Goal: Book appointment/travel/reservation

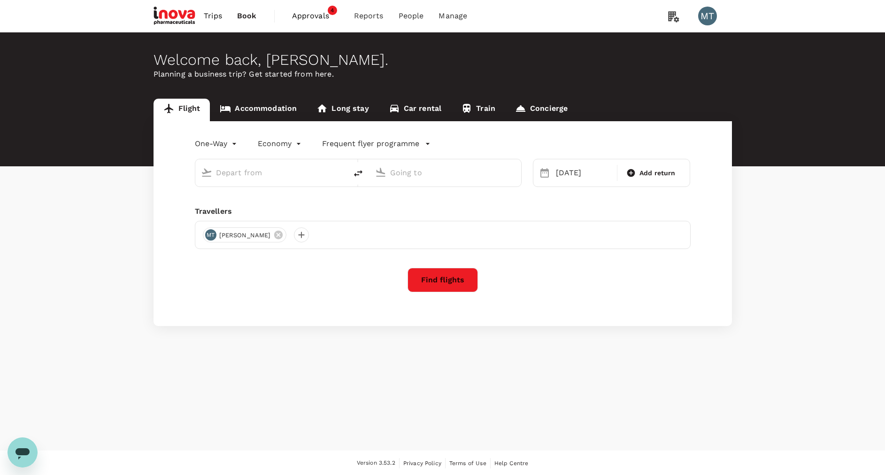
type input "Manado, [GEOGRAPHIC_DATA] (any)"
type input "[PERSON_NAME] (UPG)"
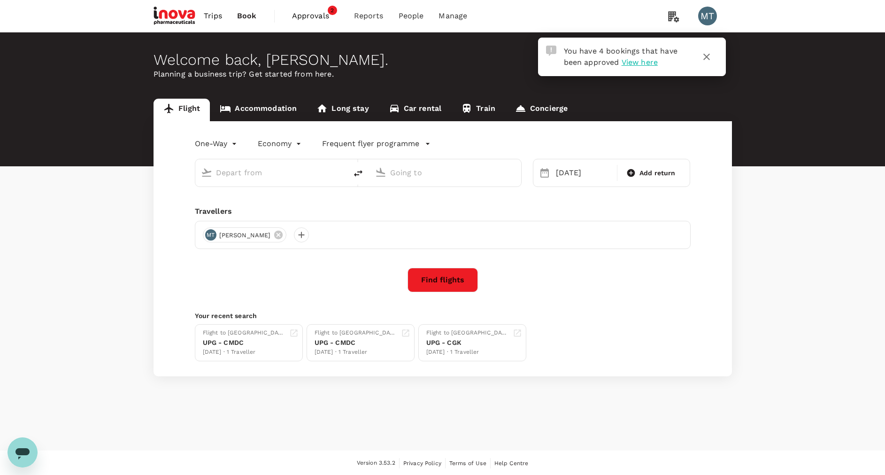
type input "Manado, [GEOGRAPHIC_DATA] (any)"
type input "[PERSON_NAME] (UPG)"
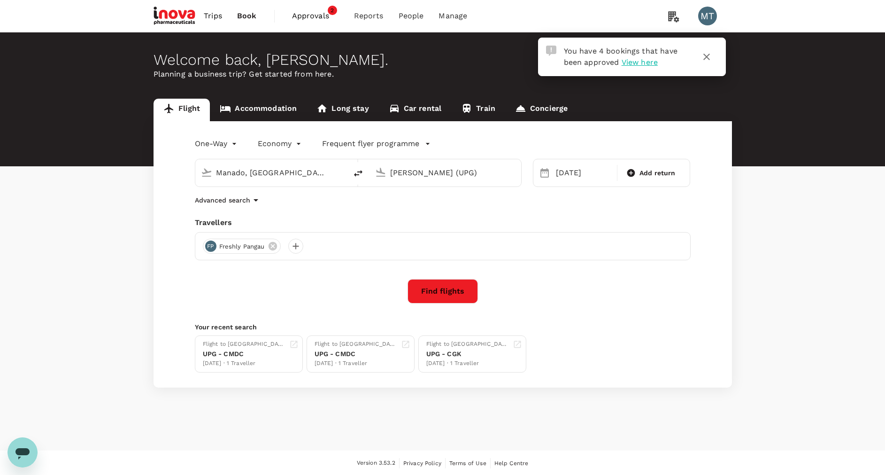
click at [312, 13] on span "Approvals" at bounding box center [315, 15] width 47 height 11
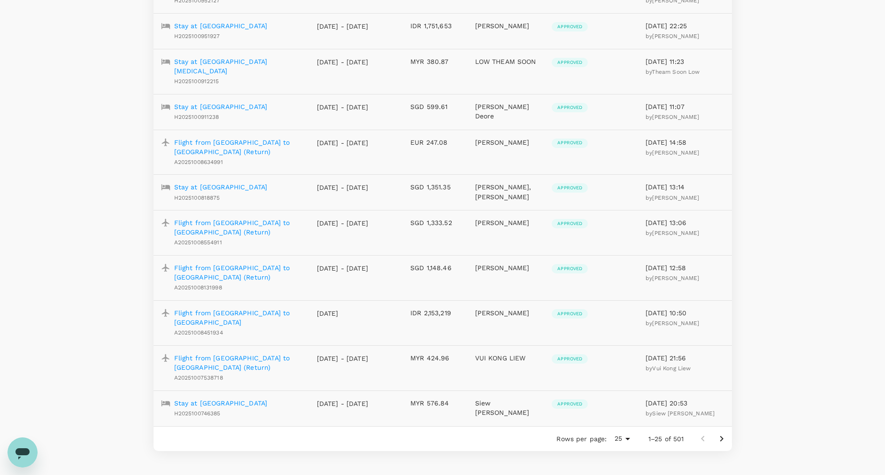
scroll to position [788, 0]
click at [728, 427] on button "Go to next page" at bounding box center [721, 436] width 19 height 19
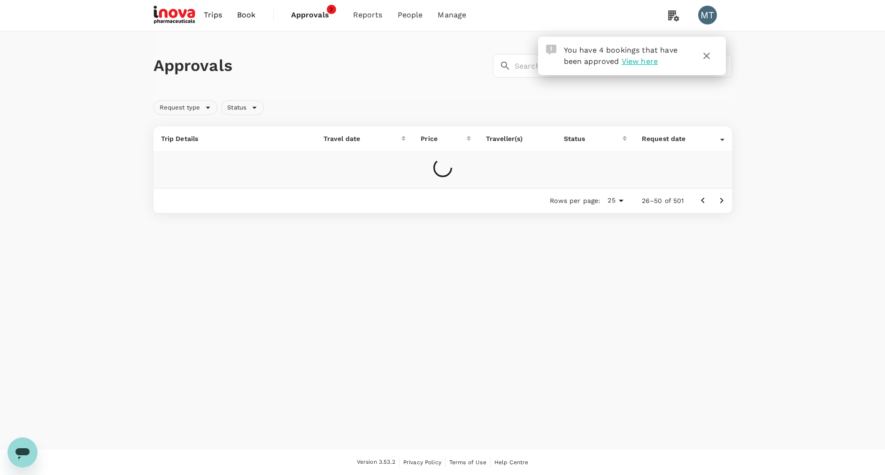
scroll to position [1, 0]
click at [708, 58] on icon "button" at bounding box center [706, 55] width 11 height 11
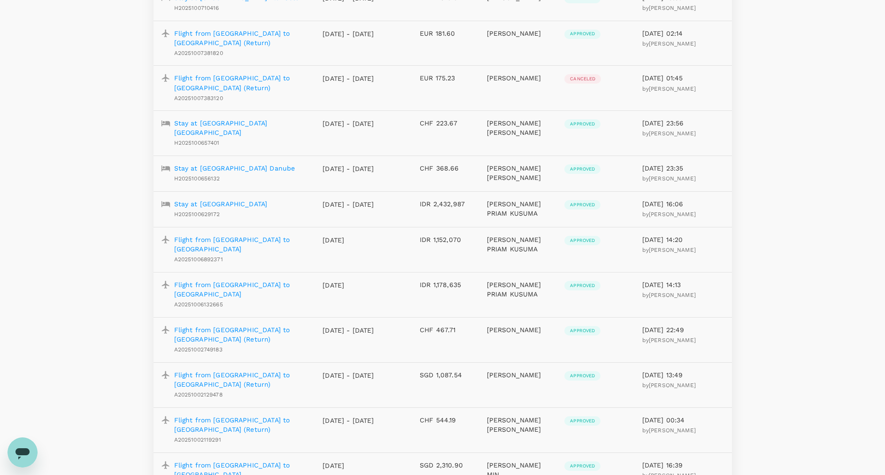
scroll to position [353, 0]
